Goal: Task Accomplishment & Management: Manage account settings

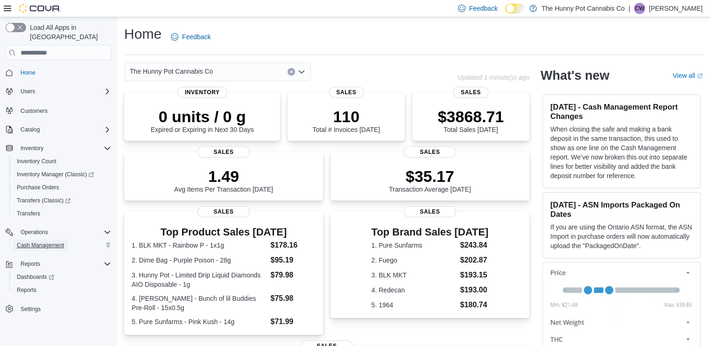
click at [36, 242] on span "Cash Management" at bounding box center [40, 245] width 47 height 7
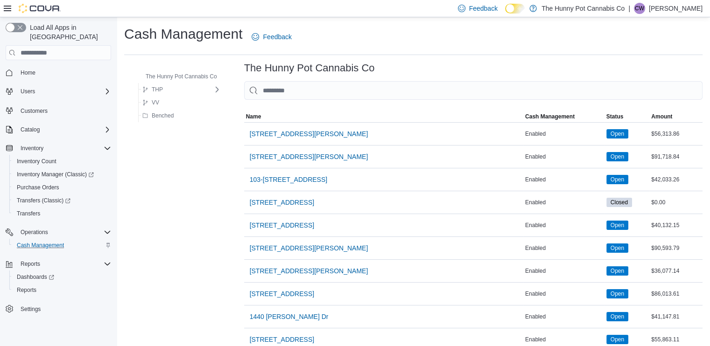
click at [384, 91] on input "This is a search bar. As you type, the results lower in the page will automatic…" at bounding box center [473, 90] width 458 height 19
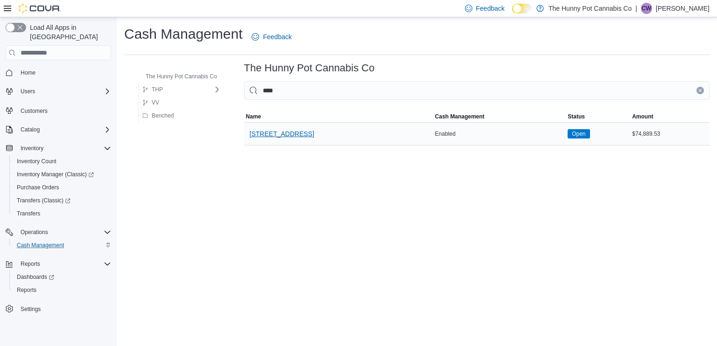
type input "****"
click at [295, 131] on span "[STREET_ADDRESS]" at bounding box center [282, 133] width 64 height 9
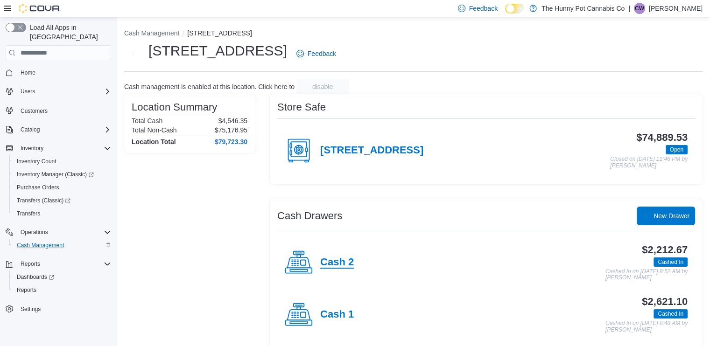
click at [336, 257] on h4 "Cash 2" at bounding box center [337, 263] width 34 height 12
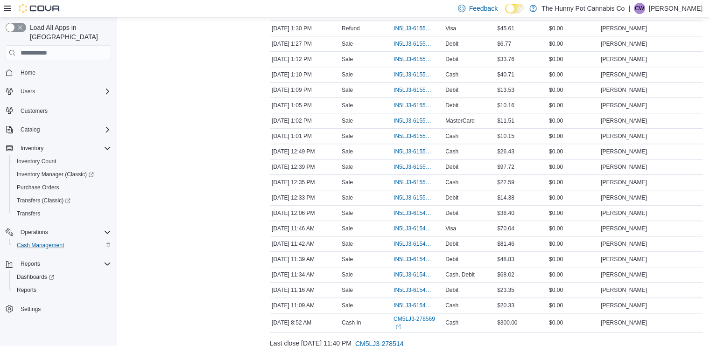
scroll to position [743, 0]
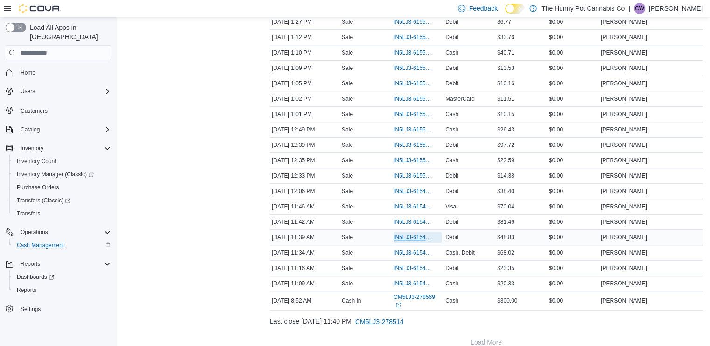
click at [409, 234] on span "IN5LJ3-6154616" at bounding box center [412, 237] width 39 height 7
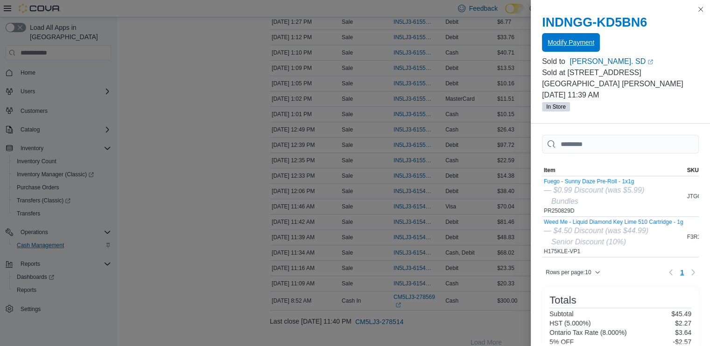
click at [562, 39] on span "Modify Payment" at bounding box center [571, 42] width 47 height 9
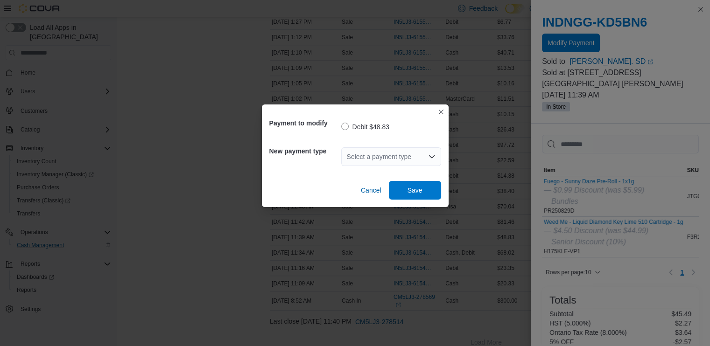
click at [361, 153] on div "Select a payment type" at bounding box center [391, 156] width 100 height 19
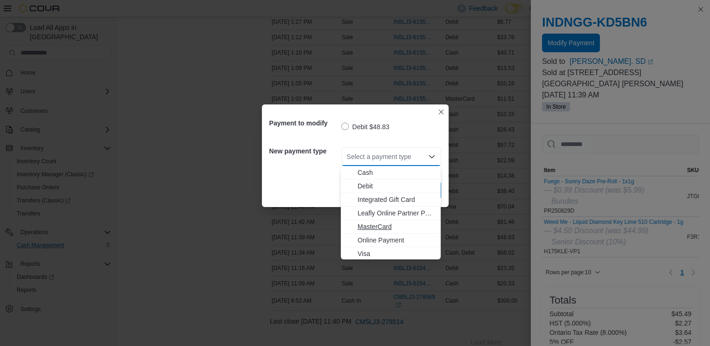
click at [381, 227] on span "MasterCard" at bounding box center [396, 226] width 77 height 9
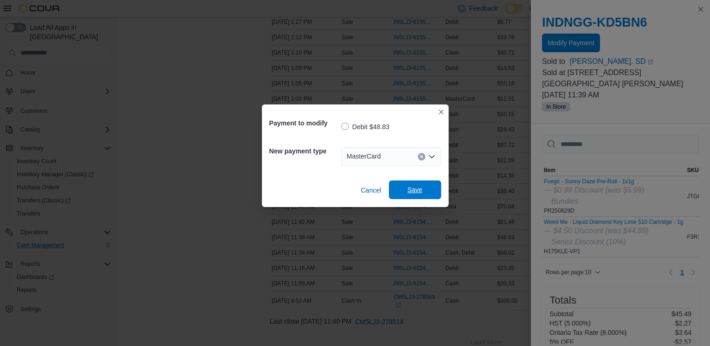
click at [412, 191] on span "Save" at bounding box center [414, 189] width 15 height 9
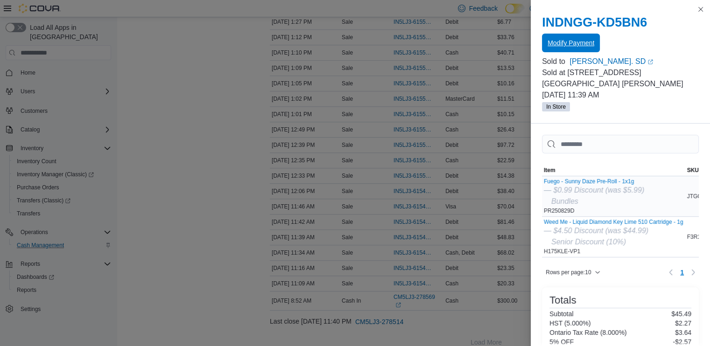
scroll to position [134, 0]
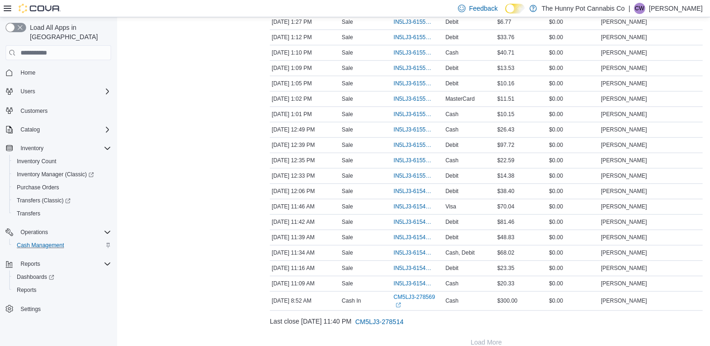
drag, startPoint x: 179, startPoint y: 315, endPoint x: 197, endPoint y: 249, distance: 68.3
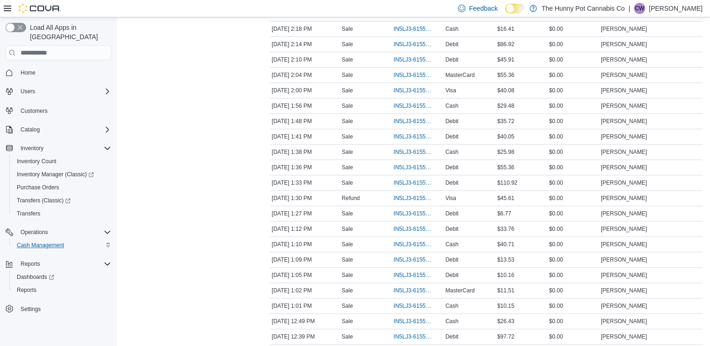
scroll to position [533, 0]
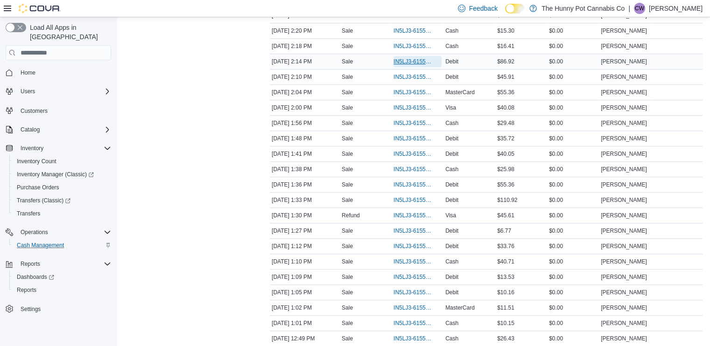
click at [397, 58] on span "IN5LJ3-6155792" at bounding box center [412, 61] width 39 height 7
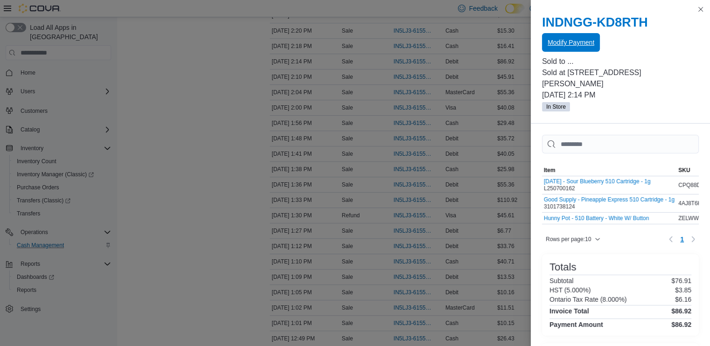
click at [597, 44] on button "Modify Payment" at bounding box center [571, 42] width 58 height 19
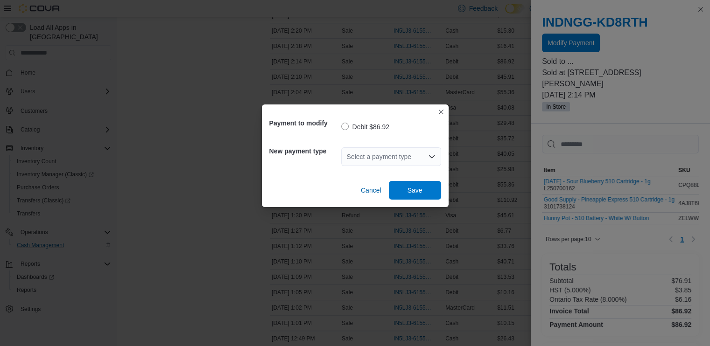
click at [387, 154] on div "Select a payment type" at bounding box center [391, 156] width 100 height 19
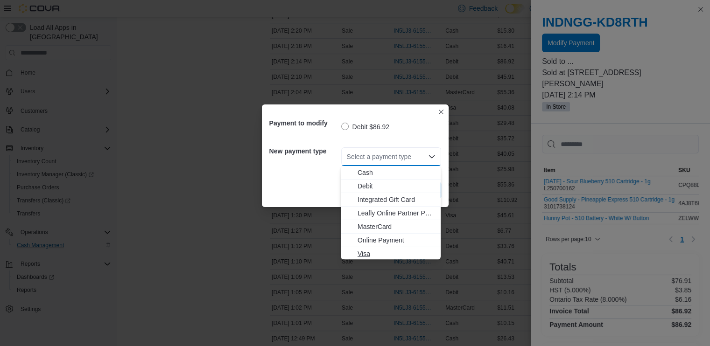
click at [369, 253] on span "Visa" at bounding box center [396, 253] width 77 height 9
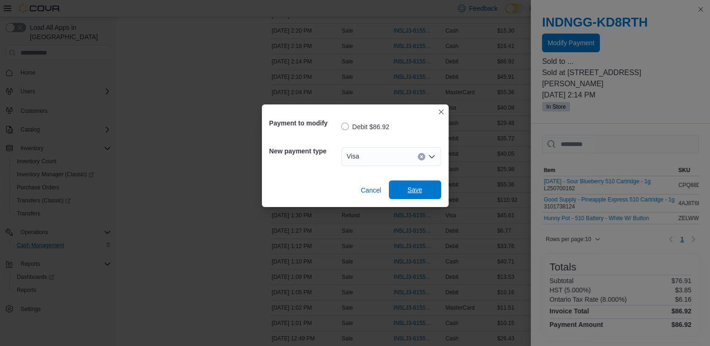
click at [420, 183] on span "Save" at bounding box center [414, 190] width 41 height 19
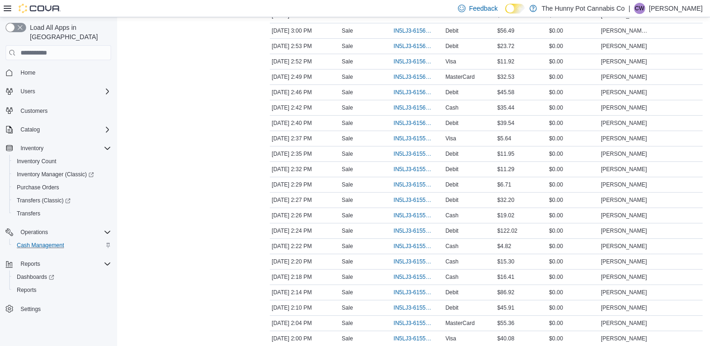
scroll to position [541, 0]
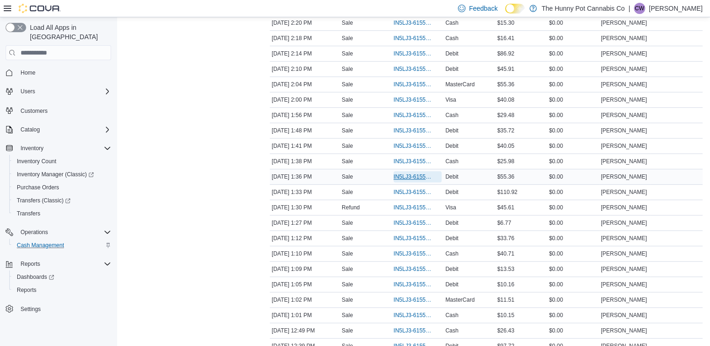
click at [401, 173] on span "IN5LJ3-6155496" at bounding box center [412, 176] width 39 height 7
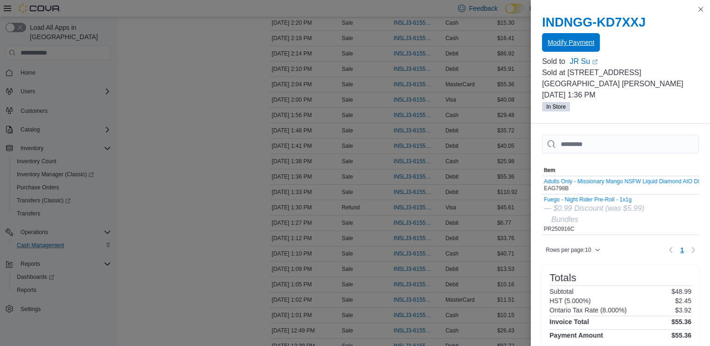
click at [578, 40] on span "Modify Payment" at bounding box center [571, 42] width 47 height 9
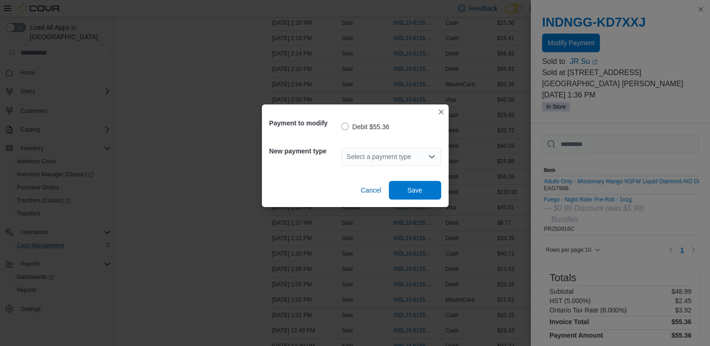
click at [407, 154] on div "Select a payment type" at bounding box center [391, 156] width 100 height 19
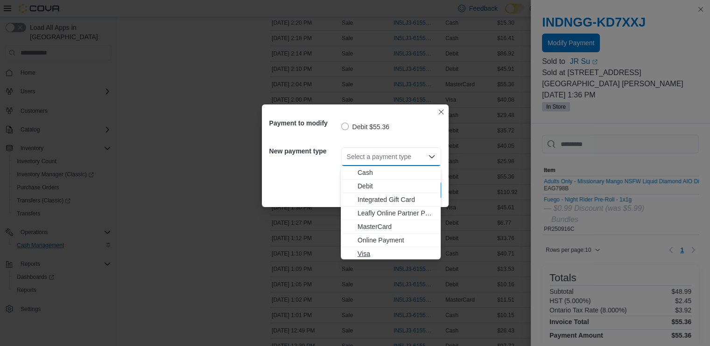
click at [365, 257] on span "Visa" at bounding box center [396, 253] width 77 height 9
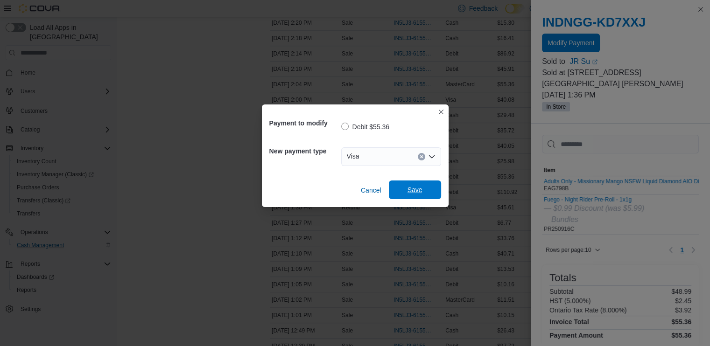
click at [414, 193] on span "Save" at bounding box center [414, 189] width 15 height 9
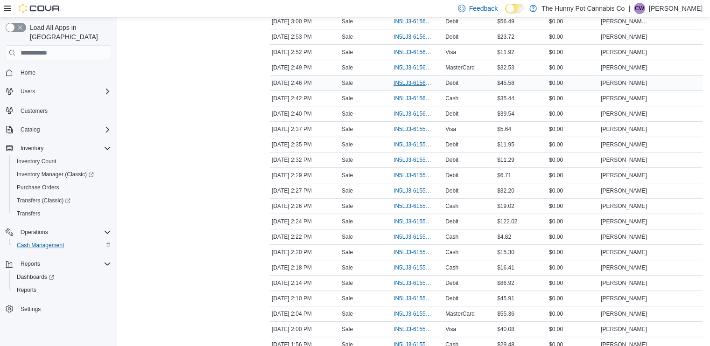
scroll to position [310, 0]
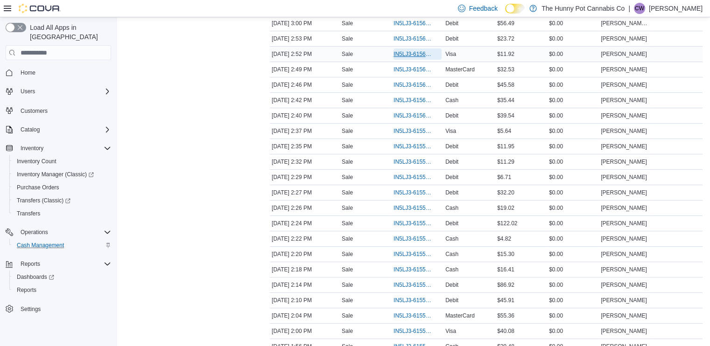
click at [407, 50] on span "IN5LJ3-6156114" at bounding box center [412, 53] width 39 height 7
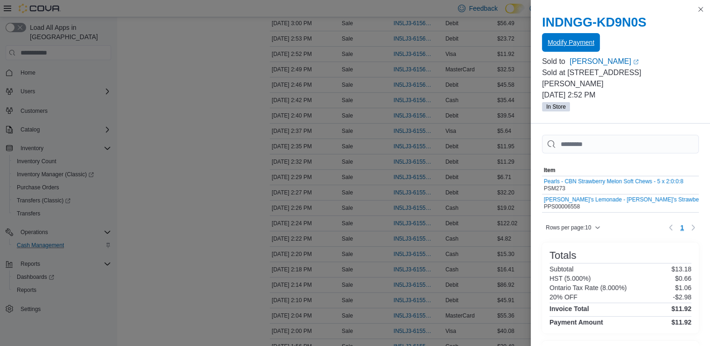
click at [564, 46] on span "Modify Payment" at bounding box center [571, 42] width 47 height 9
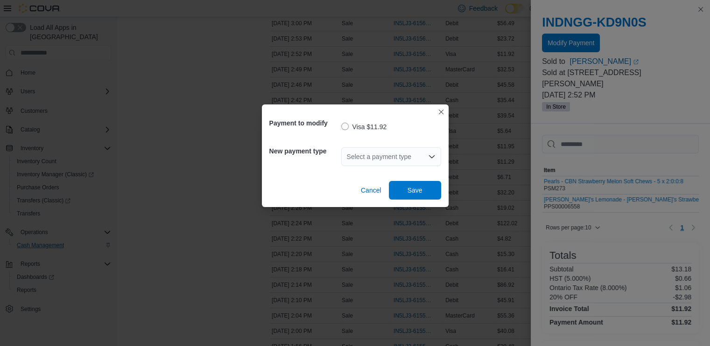
click at [392, 160] on div "Select a payment type" at bounding box center [391, 156] width 100 height 19
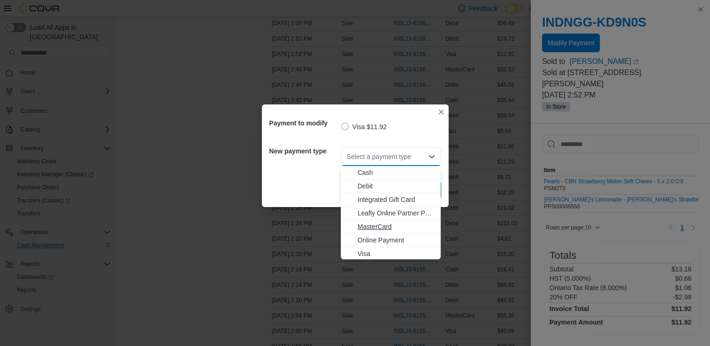
click at [380, 228] on span "MasterCard" at bounding box center [396, 226] width 77 height 9
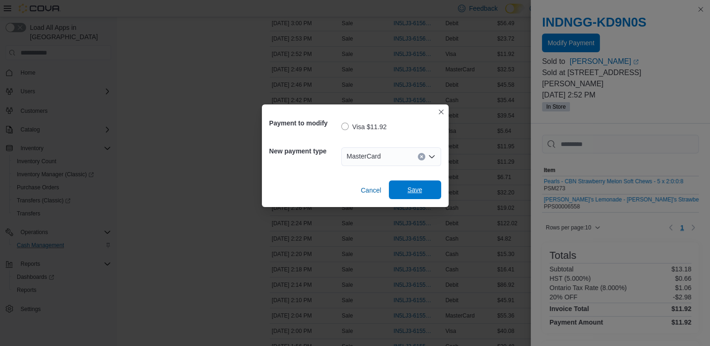
click at [420, 187] on span "Save" at bounding box center [414, 189] width 15 height 9
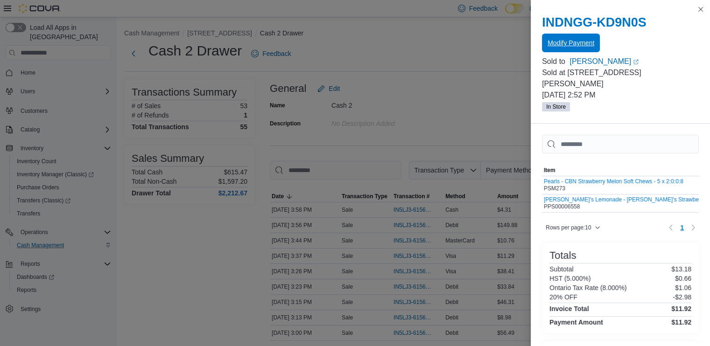
scroll to position [78, 0]
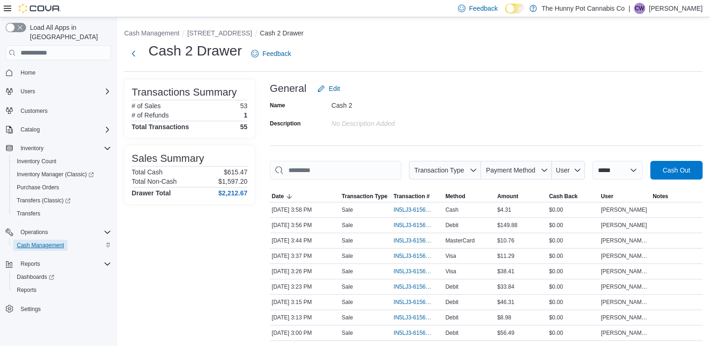
click at [39, 242] on span "Cash Management" at bounding box center [40, 245] width 47 height 7
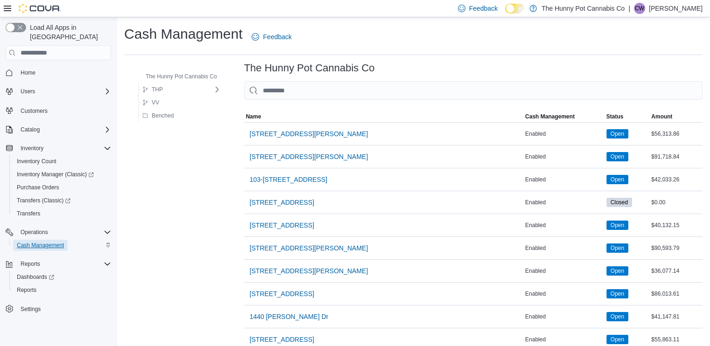
click at [49, 242] on span "Cash Management" at bounding box center [40, 245] width 47 height 7
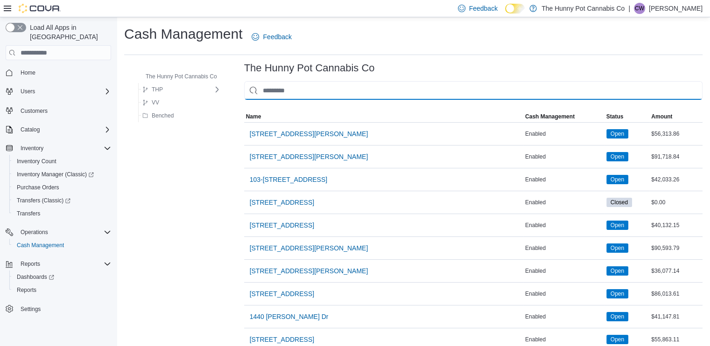
click at [343, 99] on input "This is a search bar. As you type, the results lower in the page will automatic…" at bounding box center [473, 90] width 458 height 19
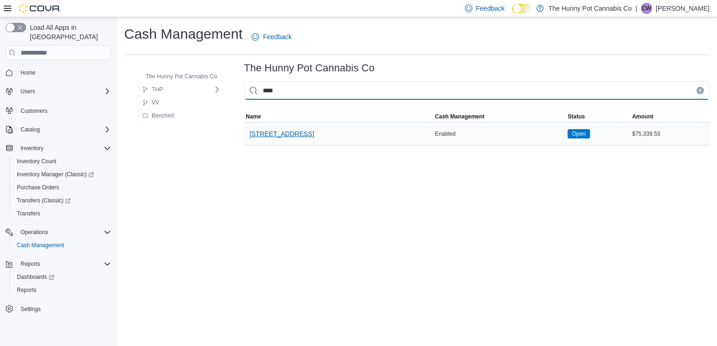
type input "****"
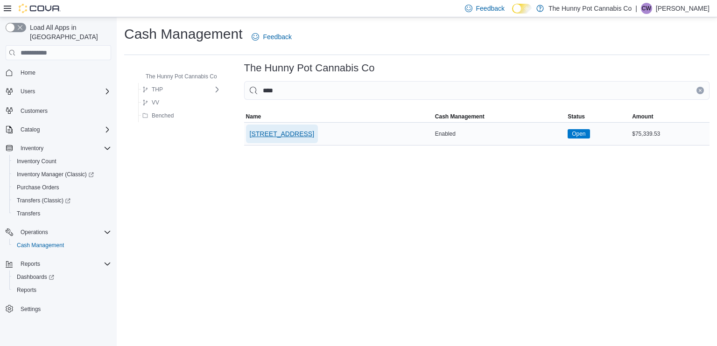
click at [291, 129] on span "[STREET_ADDRESS]" at bounding box center [282, 133] width 64 height 9
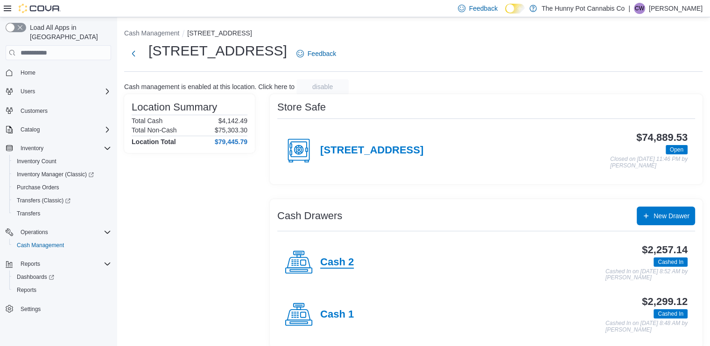
click at [344, 265] on h4 "Cash 2" at bounding box center [337, 263] width 34 height 12
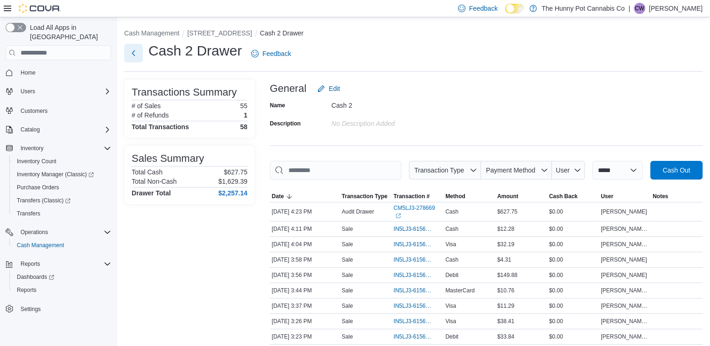
click at [132, 49] on button "Next" at bounding box center [133, 53] width 19 height 19
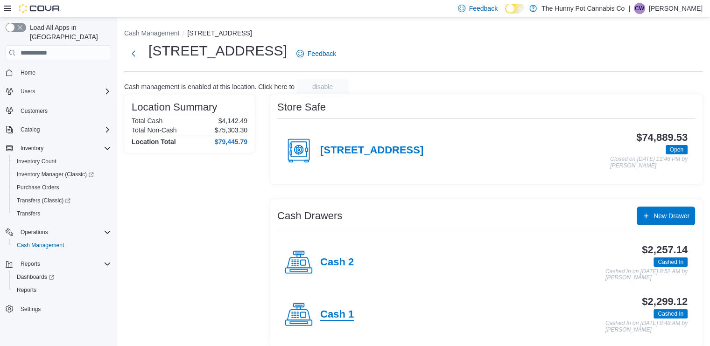
click at [345, 311] on h4 "Cash 1" at bounding box center [337, 315] width 34 height 12
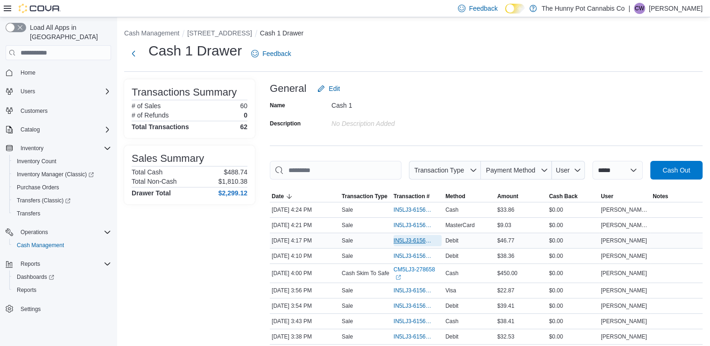
click at [416, 242] on span "IN5LJ3-6156830" at bounding box center [412, 240] width 39 height 7
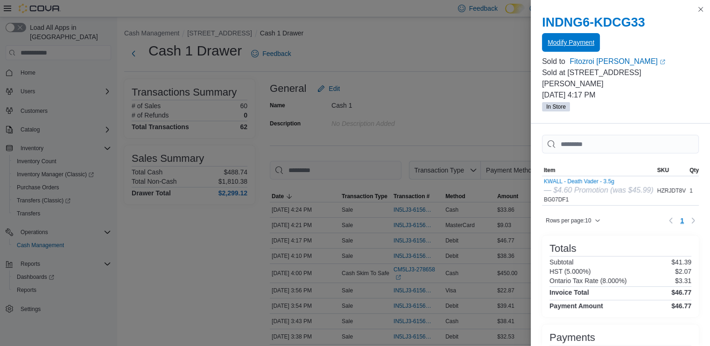
click at [579, 41] on span "Modify Payment" at bounding box center [571, 42] width 47 height 9
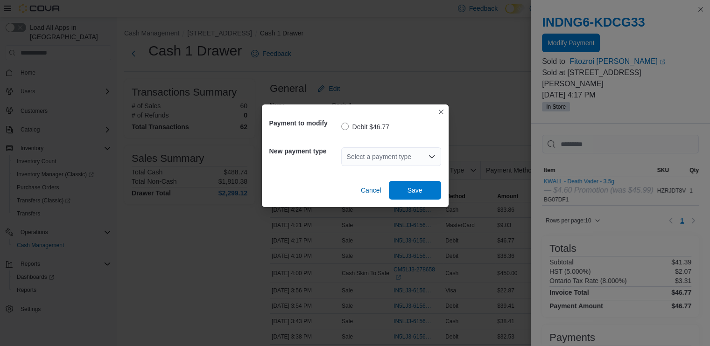
click at [382, 155] on div "Select a payment type" at bounding box center [391, 156] width 100 height 19
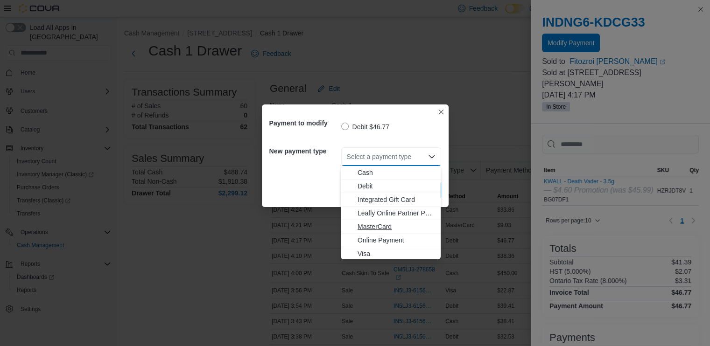
click at [379, 229] on span "MasterCard" at bounding box center [396, 226] width 77 height 9
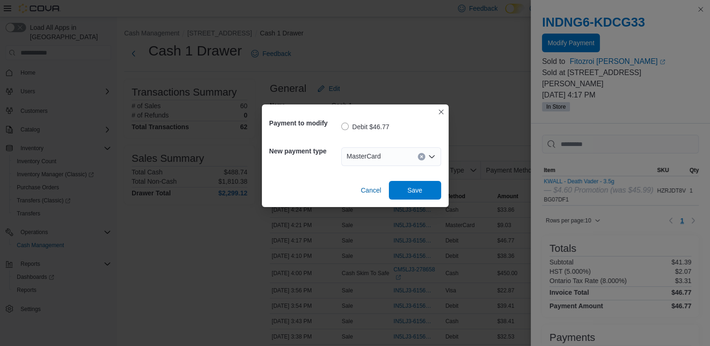
click at [427, 178] on div "Cancel Save" at bounding box center [355, 187] width 172 height 26
click at [406, 196] on span "Save" at bounding box center [414, 190] width 41 height 19
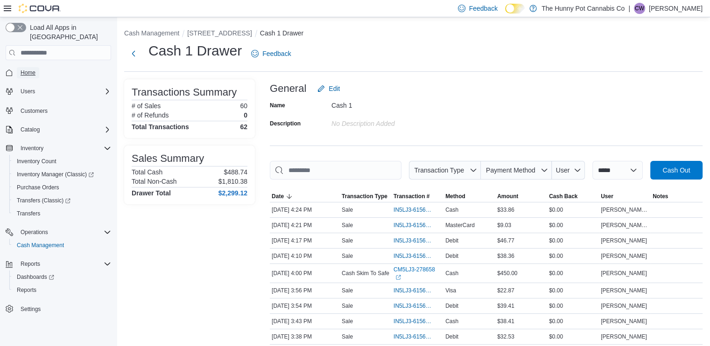
click at [28, 69] on span "Home" at bounding box center [28, 72] width 15 height 7
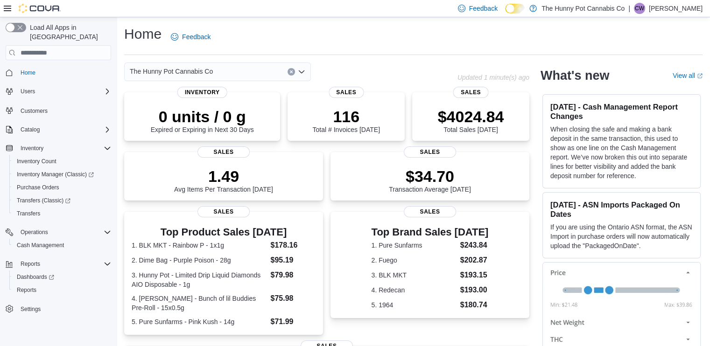
scroll to position [197, 0]
